Goal: Find contact information: Find contact information

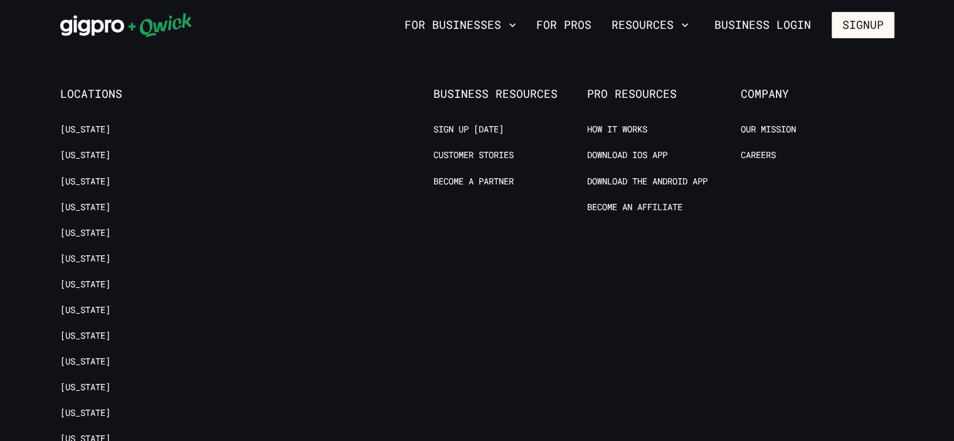
scroll to position [2519, 0]
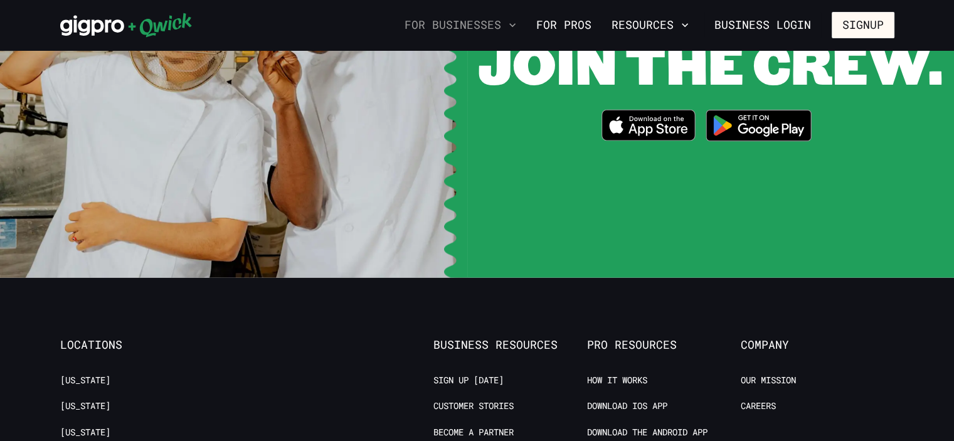
click at [514, 21] on icon "button" at bounding box center [512, 25] width 13 height 13
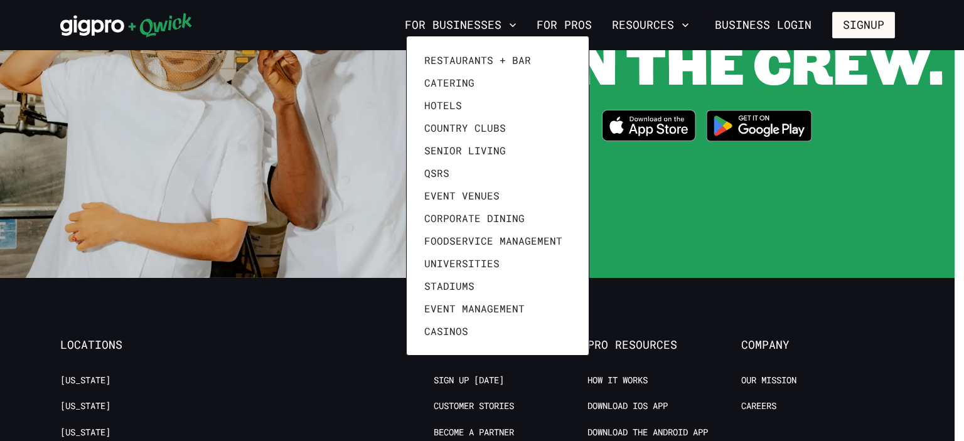
click at [363, 152] on div at bounding box center [482, 220] width 964 height 441
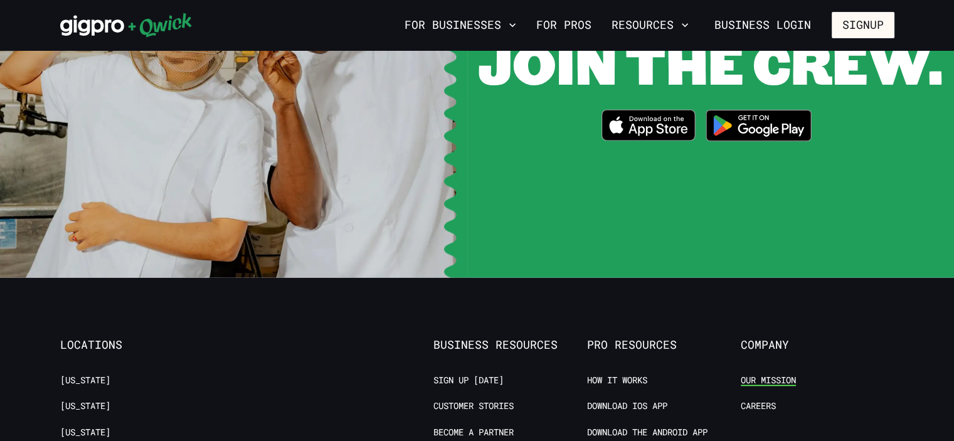
click at [763, 375] on link "Our Mission" at bounding box center [768, 381] width 55 height 12
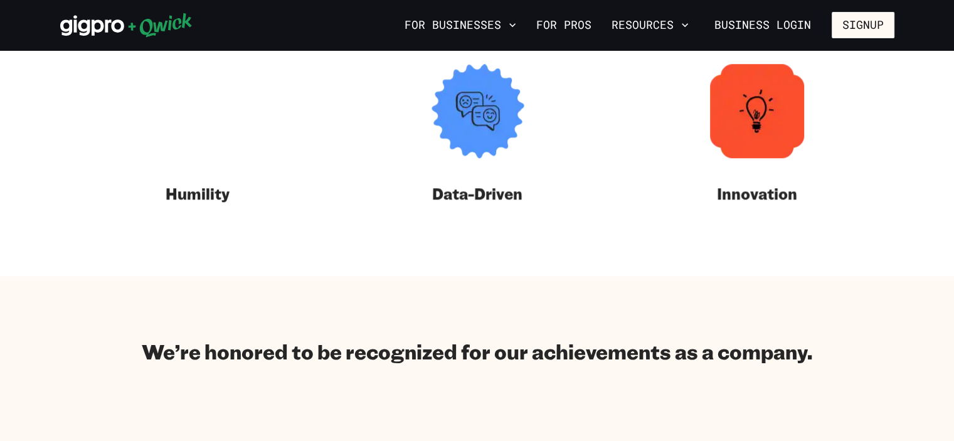
scroll to position [2098, 0]
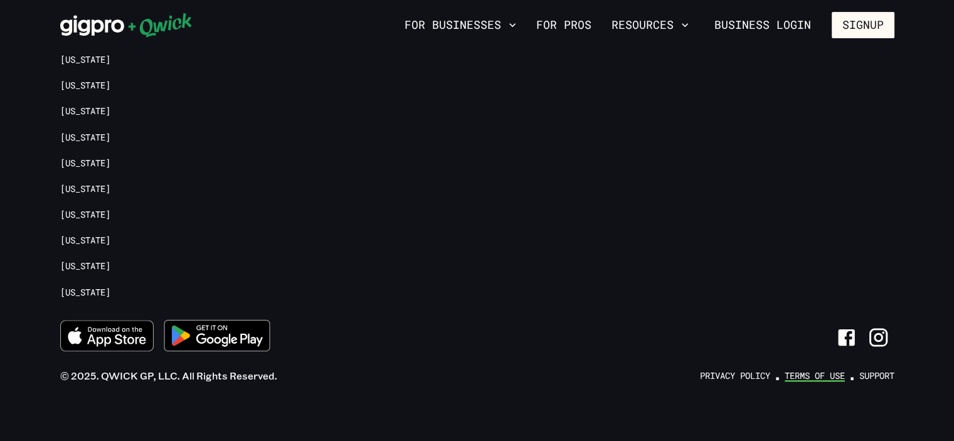
click at [801, 370] on link "Terms of Use" at bounding box center [815, 376] width 60 height 12
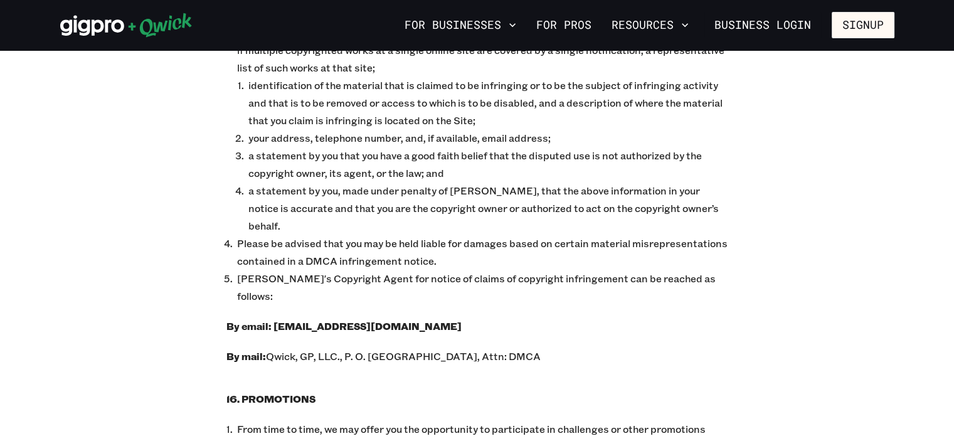
scroll to position [8581, 0]
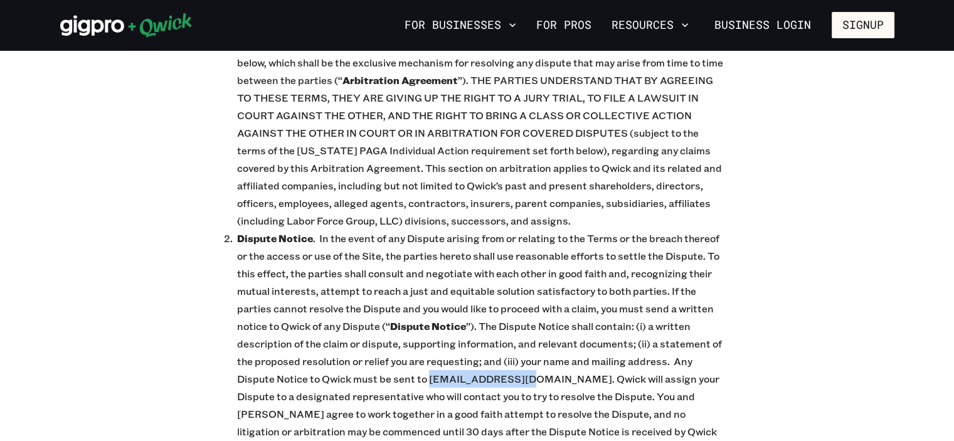
drag, startPoint x: 344, startPoint y: 221, endPoint x: 437, endPoint y: 225, distance: 92.3
click at [437, 230] on p "Dispute Notice . In the event of any Dispute arising from or relating to the Te…" at bounding box center [482, 370] width 491 height 281
copy p "[EMAIL_ADDRESS][DOMAIN_NAME]"
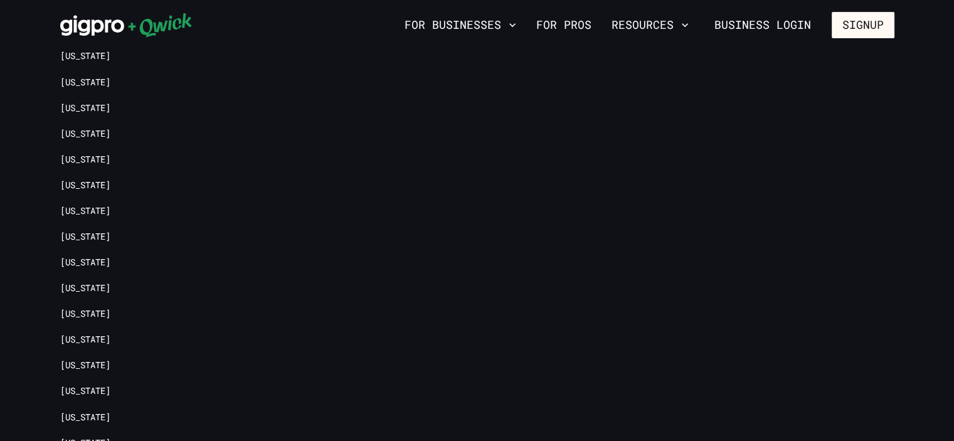
drag, startPoint x: 864, startPoint y: 358, endPoint x: 871, endPoint y: 361, distance: 7.6
